Goal: Transaction & Acquisition: Purchase product/service

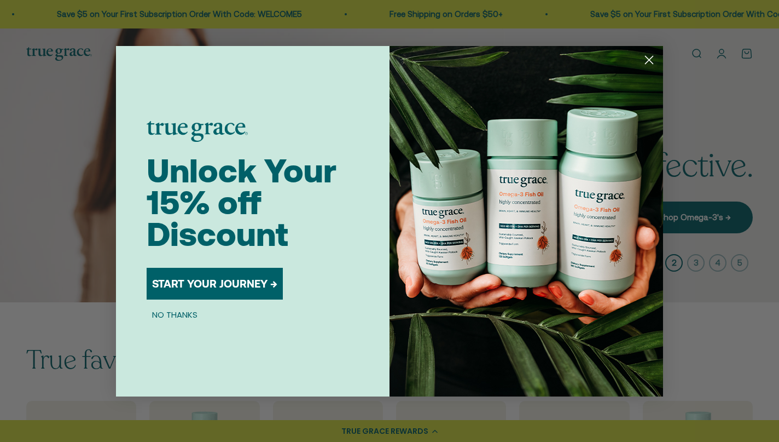
click at [239, 280] on button "START YOUR JOURNEY →" at bounding box center [215, 284] width 136 height 32
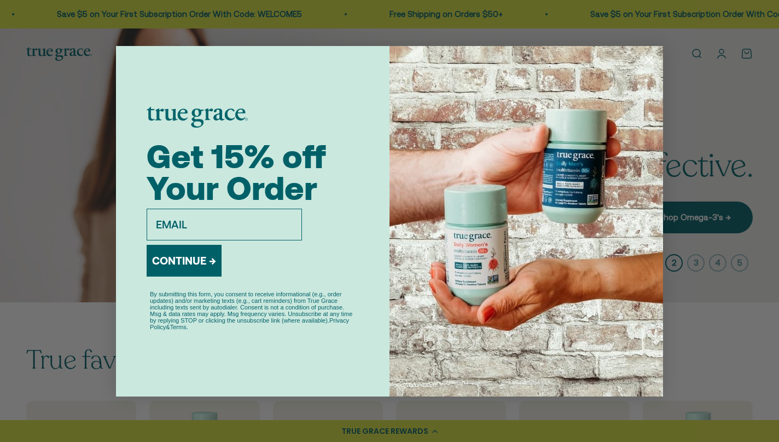
click at [250, 219] on input "email" at bounding box center [224, 225] width 155 height 32
type input "n"
click at [291, 267] on div "CONTINUE →" at bounding box center [253, 262] width 212 height 45
click at [275, 216] on input "email" at bounding box center [224, 225] width 155 height 32
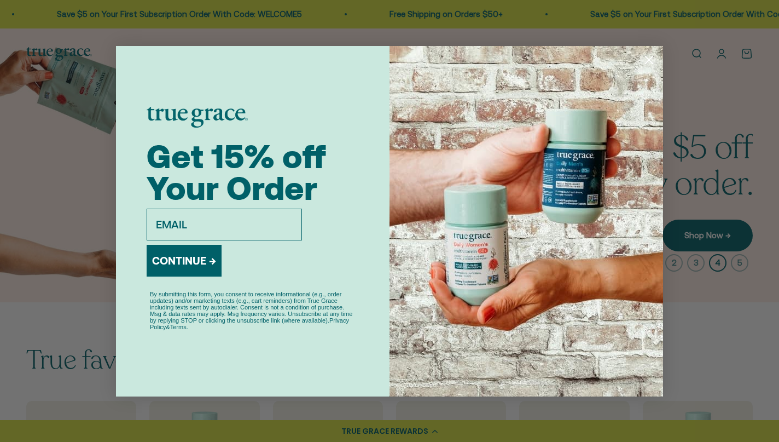
type input "areal-ramens-9m@icloud.com"
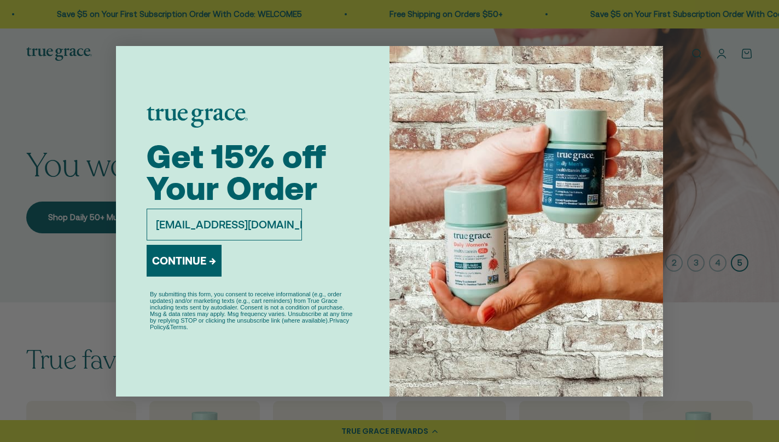
click at [204, 264] on button "CONTINUE →" at bounding box center [184, 261] width 75 height 32
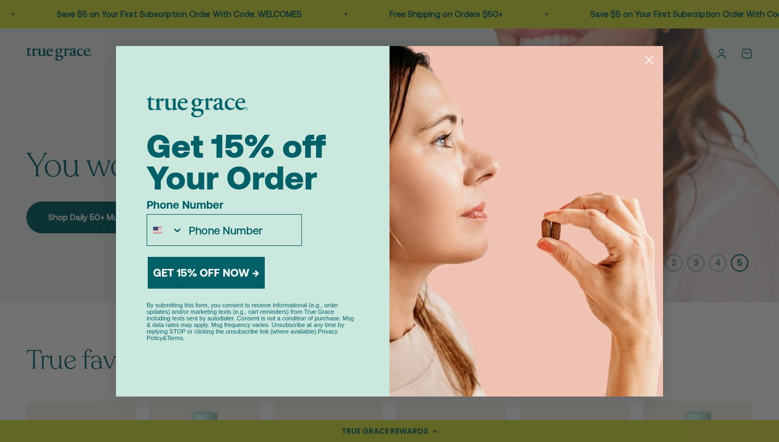
click at [225, 270] on button "GET 15% OFF NOW →" at bounding box center [206, 273] width 117 height 32
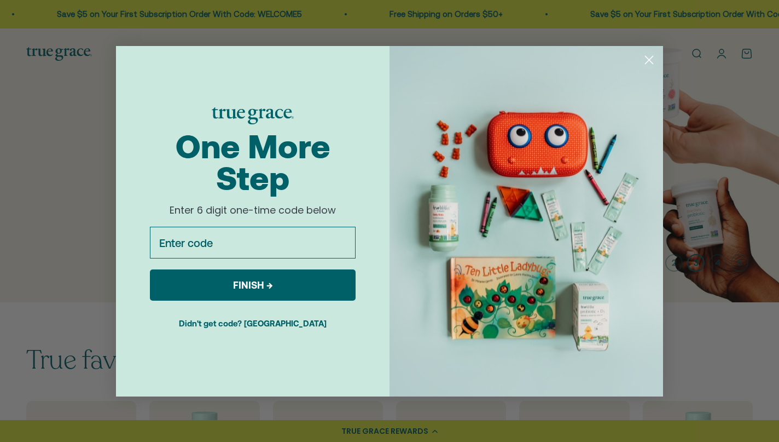
click at [272, 243] on input "Enter code" at bounding box center [253, 243] width 206 height 32
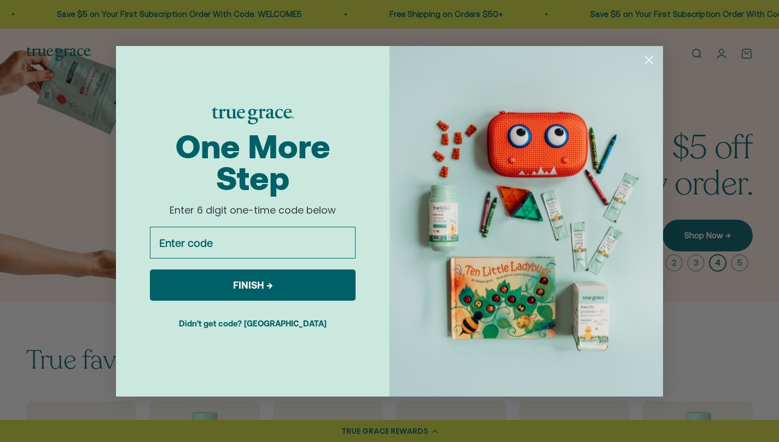
click at [651, 57] on circle "Close dialog" at bounding box center [649, 59] width 18 height 18
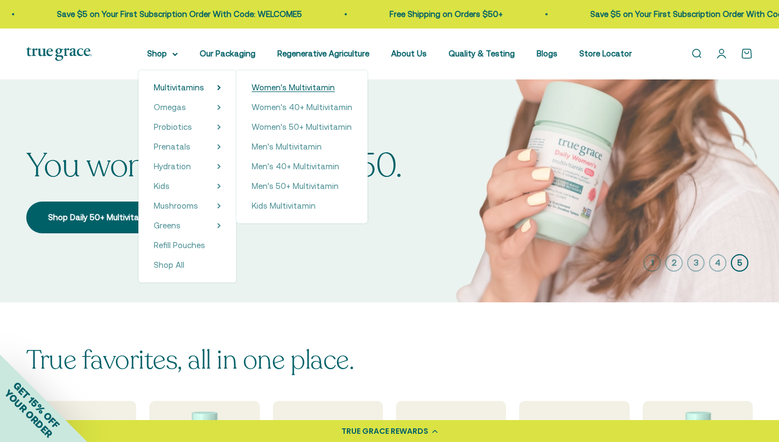
click at [272, 89] on span "Women's Multivitamin" at bounding box center [293, 87] width 83 height 9
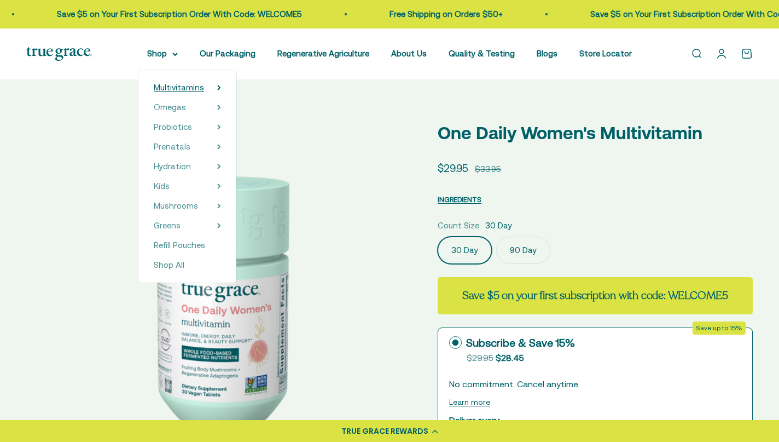
select select "3"
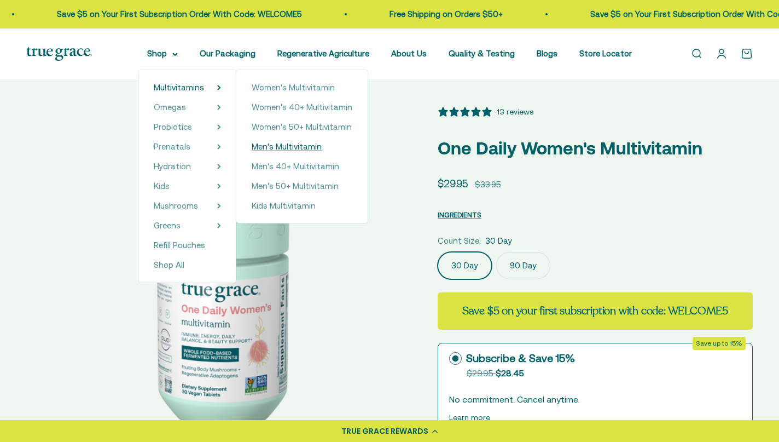
click at [293, 147] on span "Men's Multivitamin" at bounding box center [287, 146] width 70 height 9
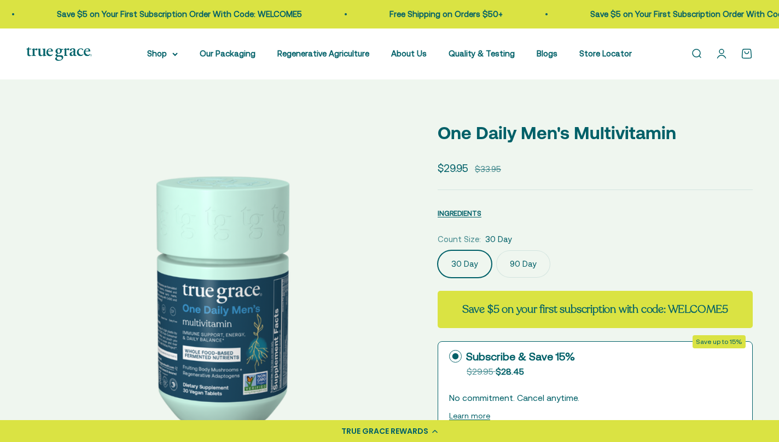
select select "3"
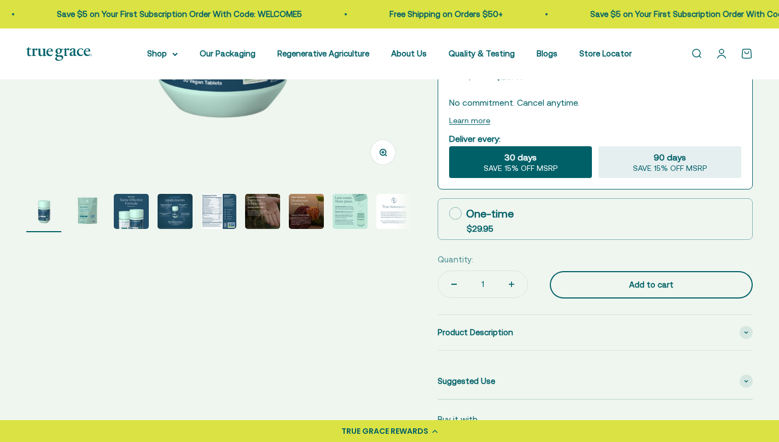
scroll to position [310, 0]
click at [616, 283] on div "Add to cart" at bounding box center [651, 284] width 159 height 13
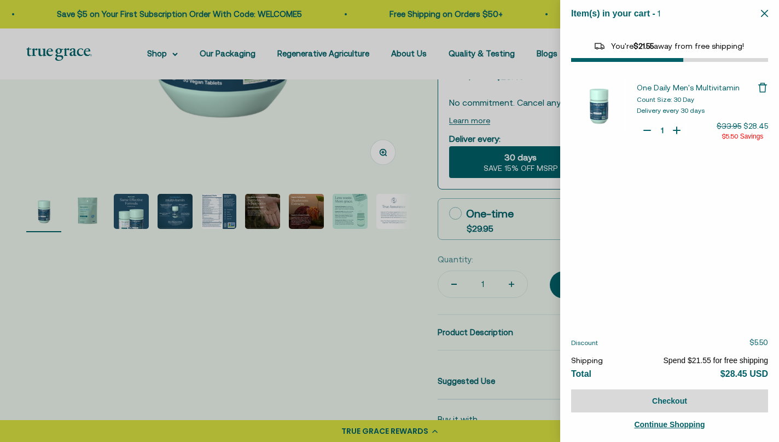
select select "46284026183894"
select select "46081071972566"
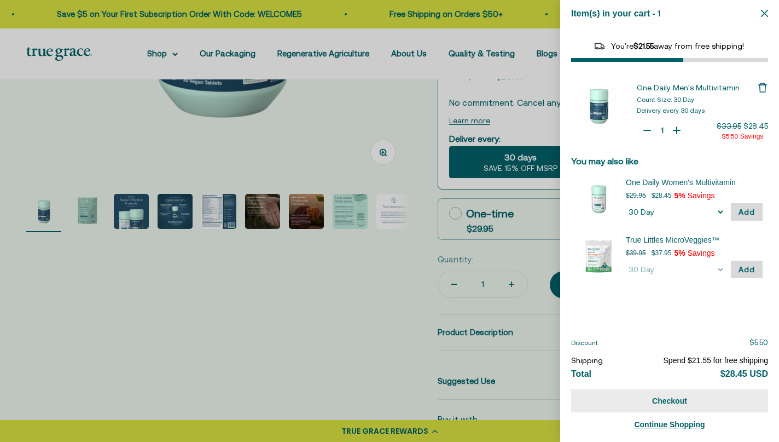
click at [698, 403] on button "Checkout" at bounding box center [669, 400] width 197 height 23
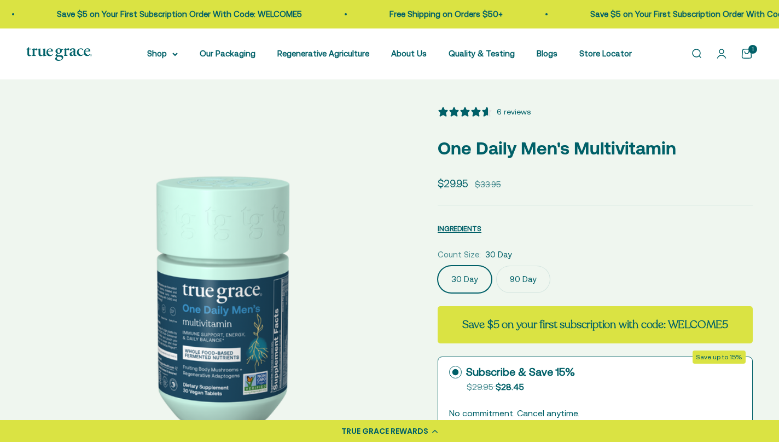
select select "3"
click at [748, 54] on link "Open cart 1" at bounding box center [747, 54] width 12 height 12
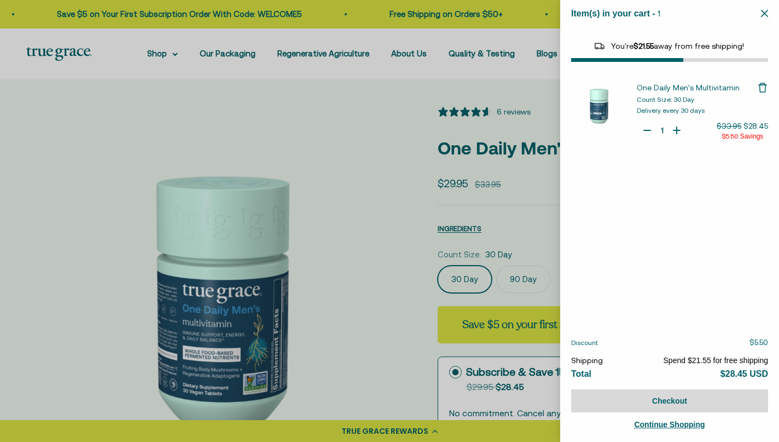
select select "46284026183894"
select select "46081071972566"
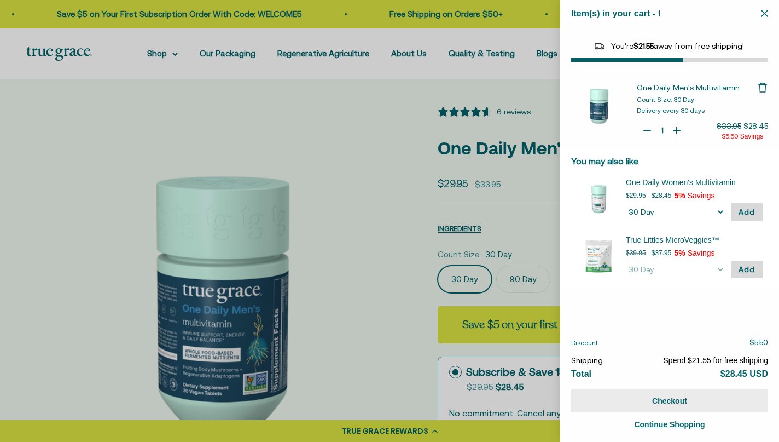
click at [675, 411] on button "Checkout" at bounding box center [669, 400] width 197 height 23
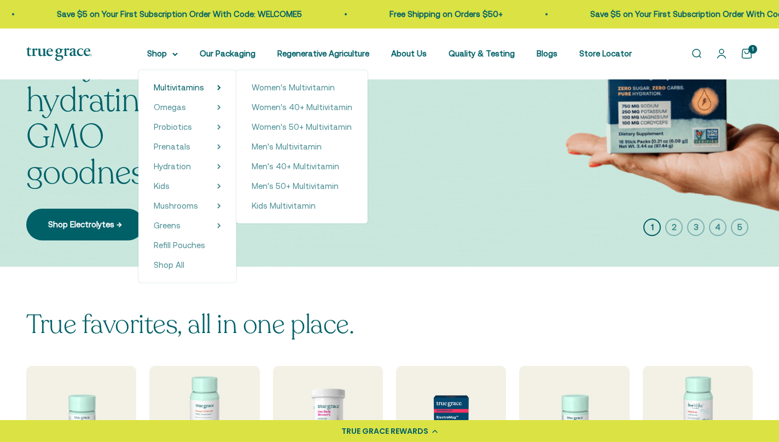
scroll to position [158, 0]
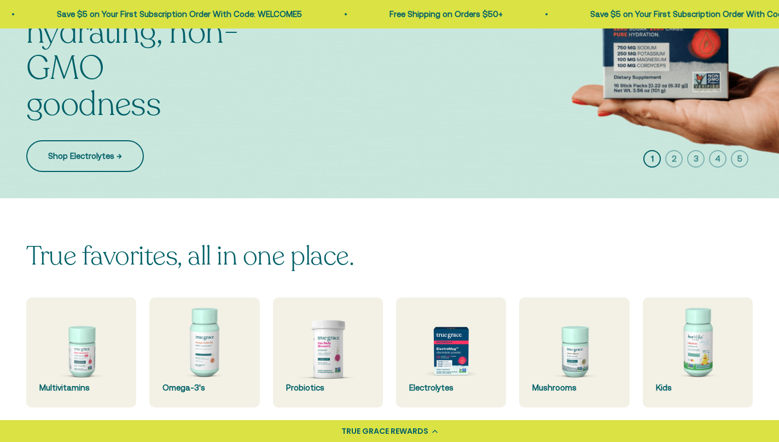
click at [121, 161] on link "Shop Electrolytes →" at bounding box center [85, 156] width 118 height 32
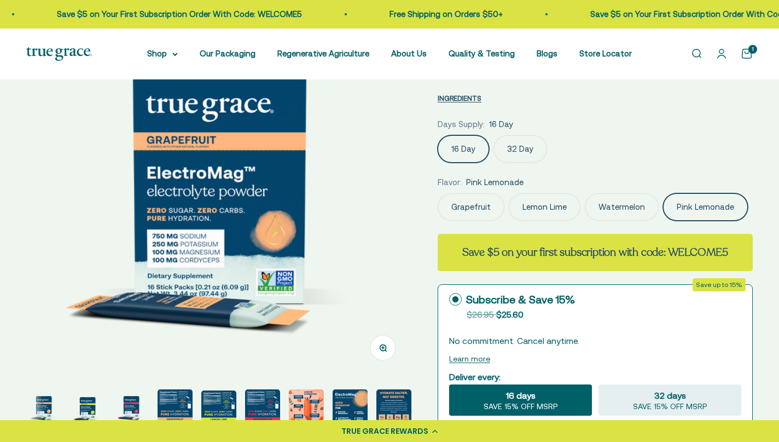
scroll to position [0, 175]
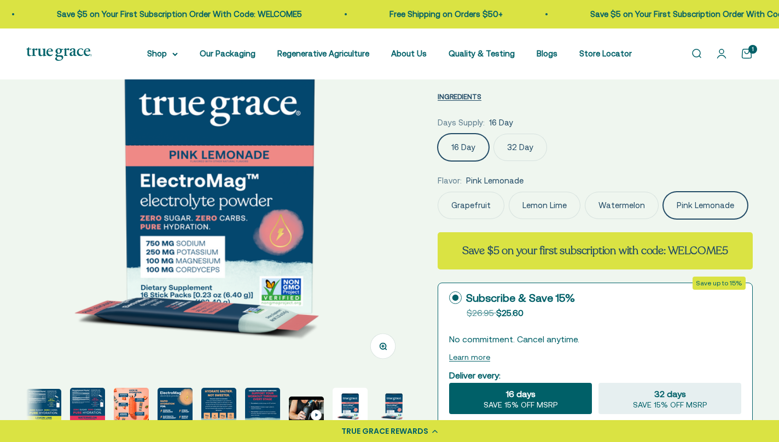
select select "3"
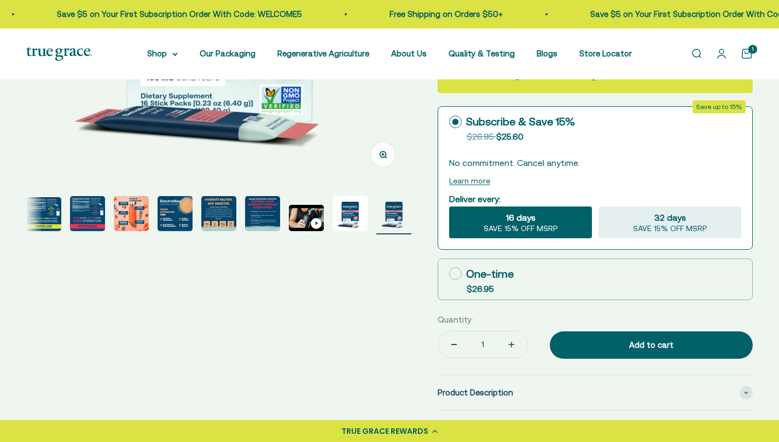
scroll to position [311, 0]
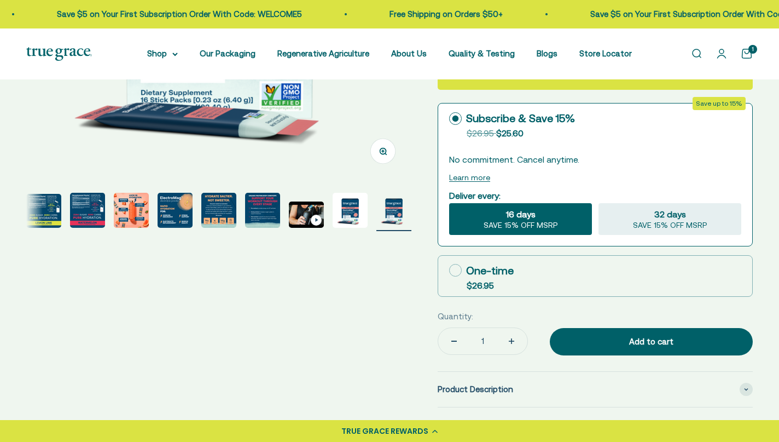
click at [528, 262] on label "One-time $26.95" at bounding box center [595, 276] width 314 height 41
click at [449, 270] on input "One-time $26.95" at bounding box center [449, 270] width 1 height 1
radio input "true"
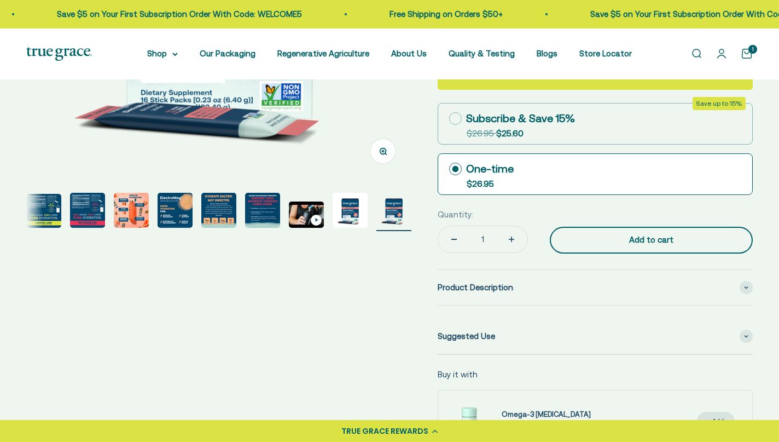
click at [613, 233] on div "Add to cart" at bounding box center [651, 239] width 159 height 13
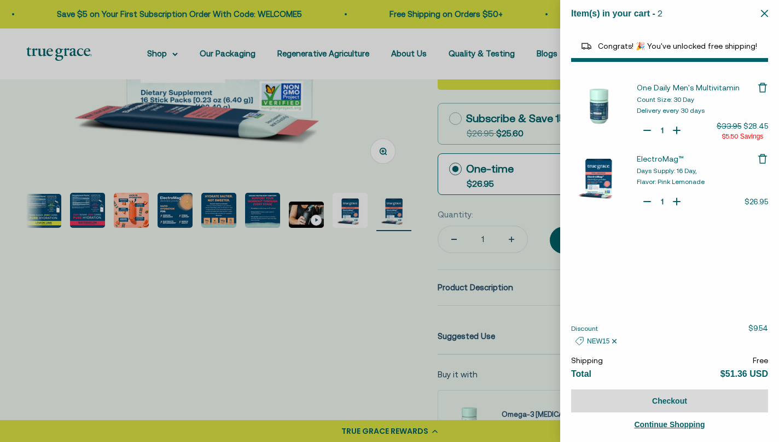
select select "46284026183894"
select select "46081071972566"
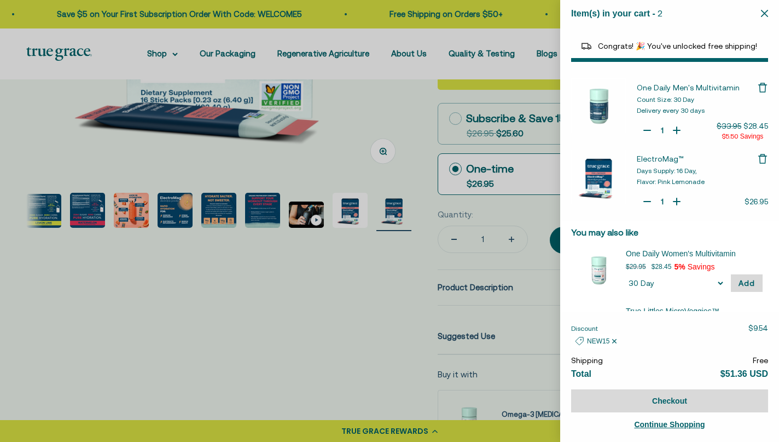
click at [762, 85] on icon "Remove One Daily Men's Multivitamin" at bounding box center [763, 87] width 11 height 11
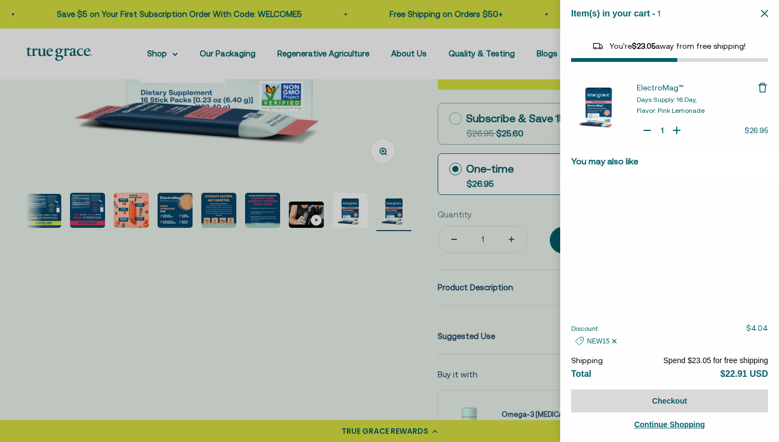
select select "44163639509206"
select select "46108266823894"
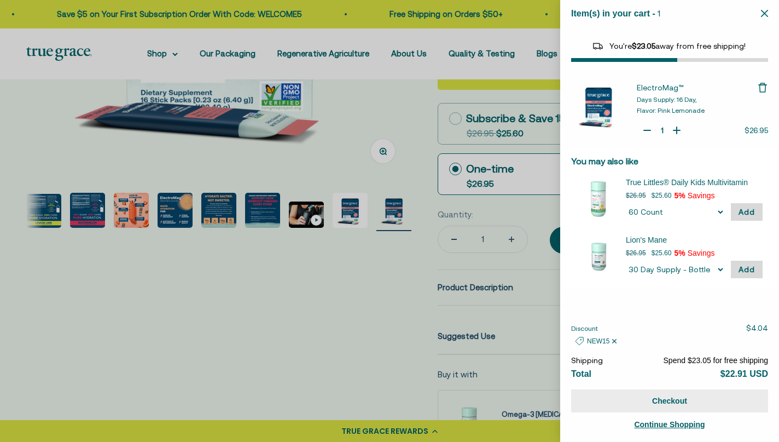
click at [718, 401] on button "Checkout" at bounding box center [669, 400] width 197 height 23
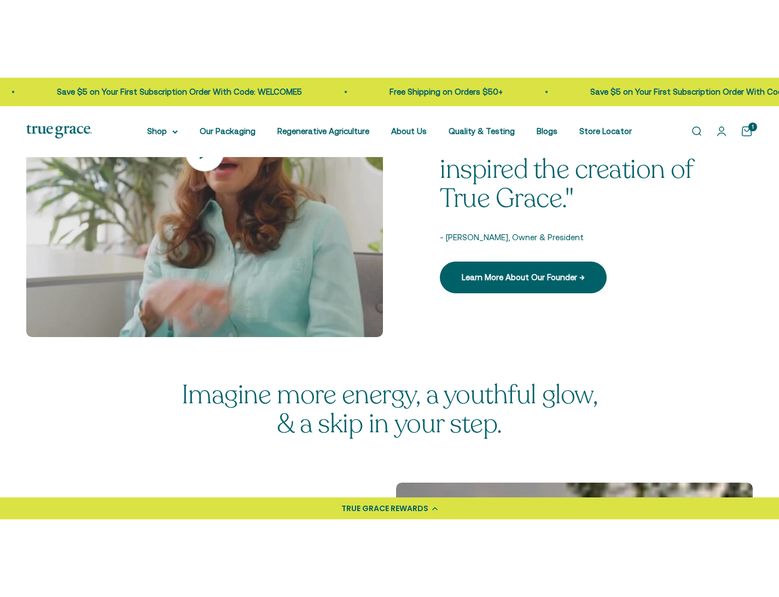
scroll to position [1620, 0]
